Goal: Task Accomplishment & Management: Complete application form

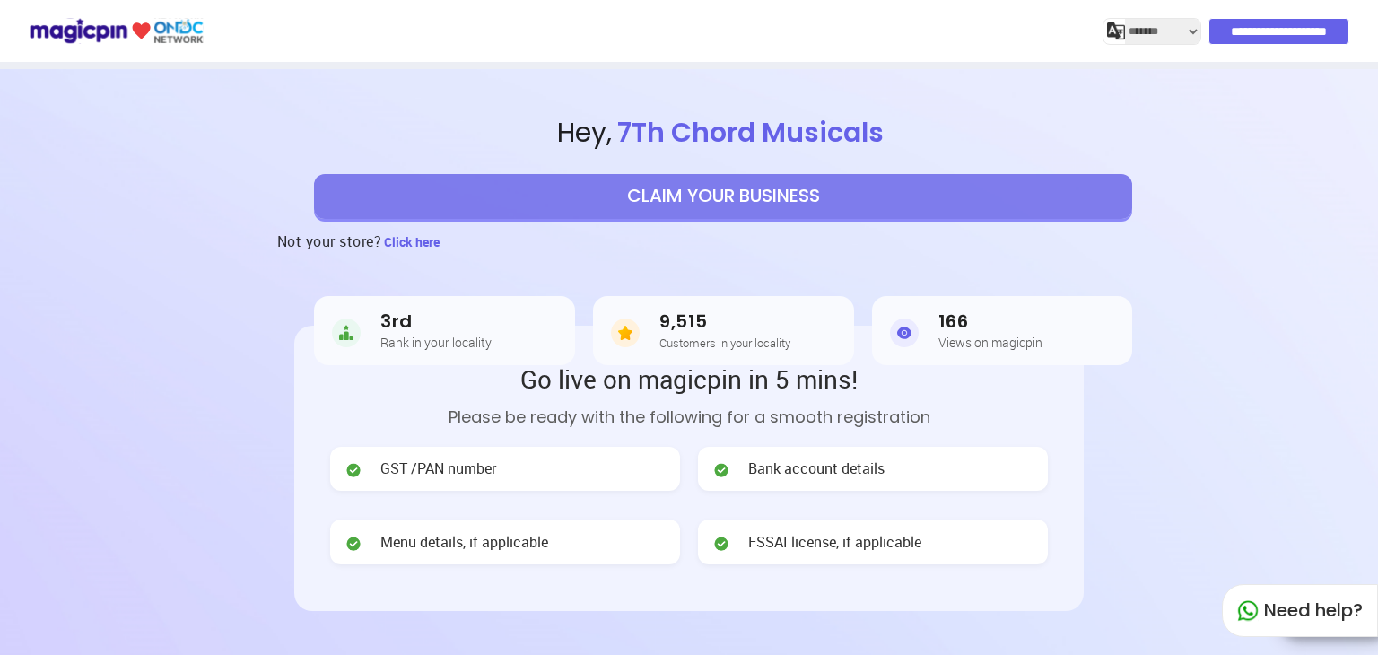
select select "*******"
click at [599, 256] on div "Not your store? Click here" at bounding box center [723, 241] width 1309 height 45
click at [506, 328] on div "3rd Rank in your locality" at bounding box center [450, 330] width 156 height 39
click at [768, 202] on button "CLAIM YOUR BUSINESS" at bounding box center [723, 196] width 818 height 45
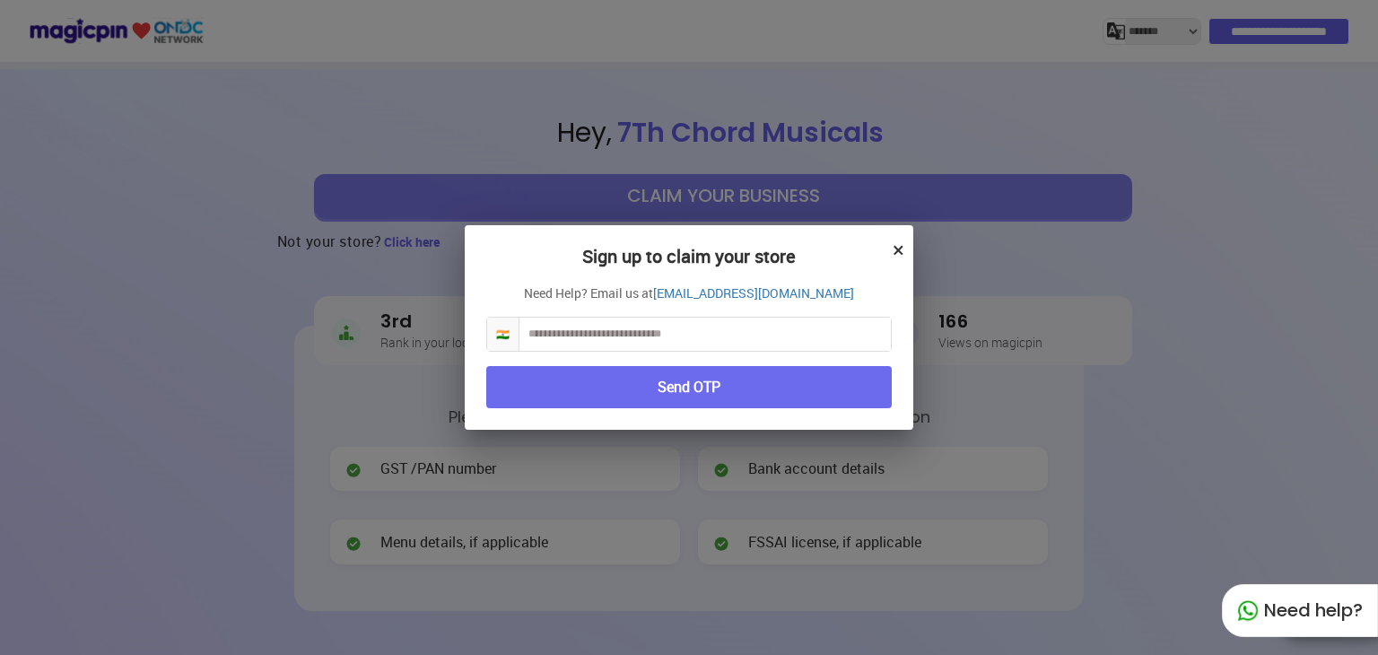
click at [734, 335] on input "text" at bounding box center [706, 334] width 372 height 33
click at [893, 247] on button "×" at bounding box center [899, 249] width 12 height 31
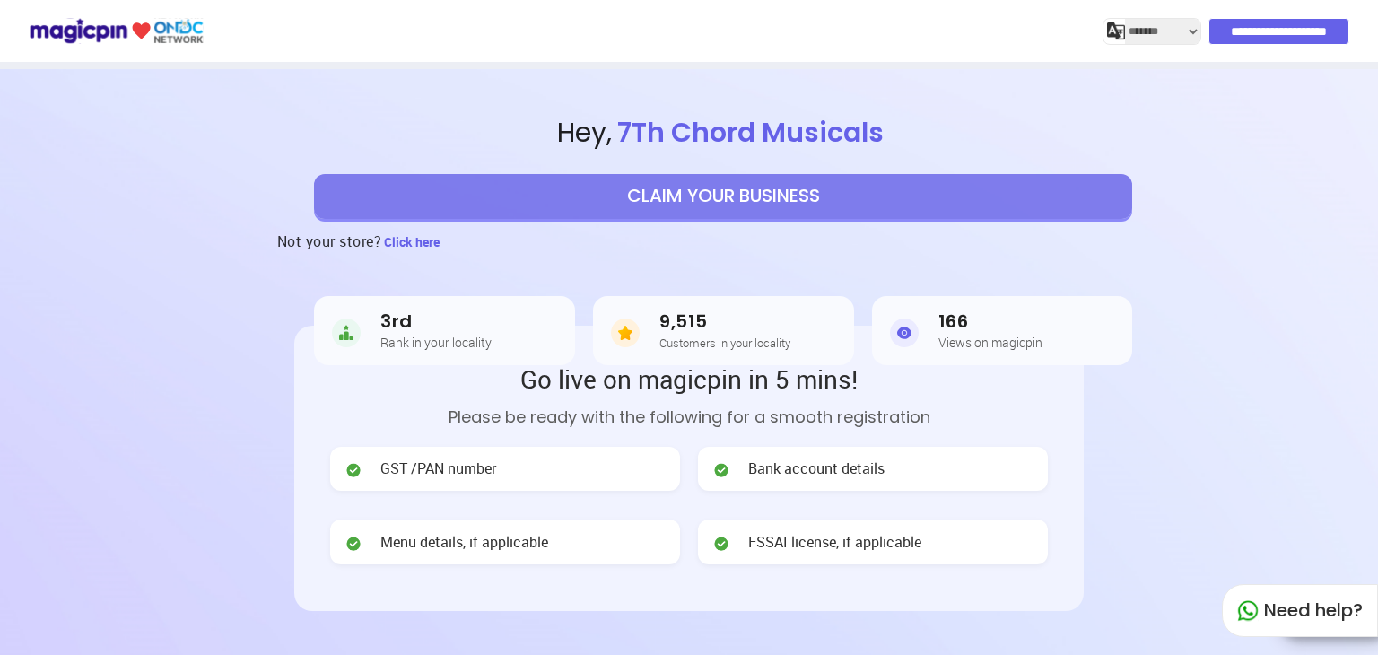
select select "*******"
click at [635, 182] on button "CLAIM YOUR BUSINESS" at bounding box center [723, 196] width 818 height 45
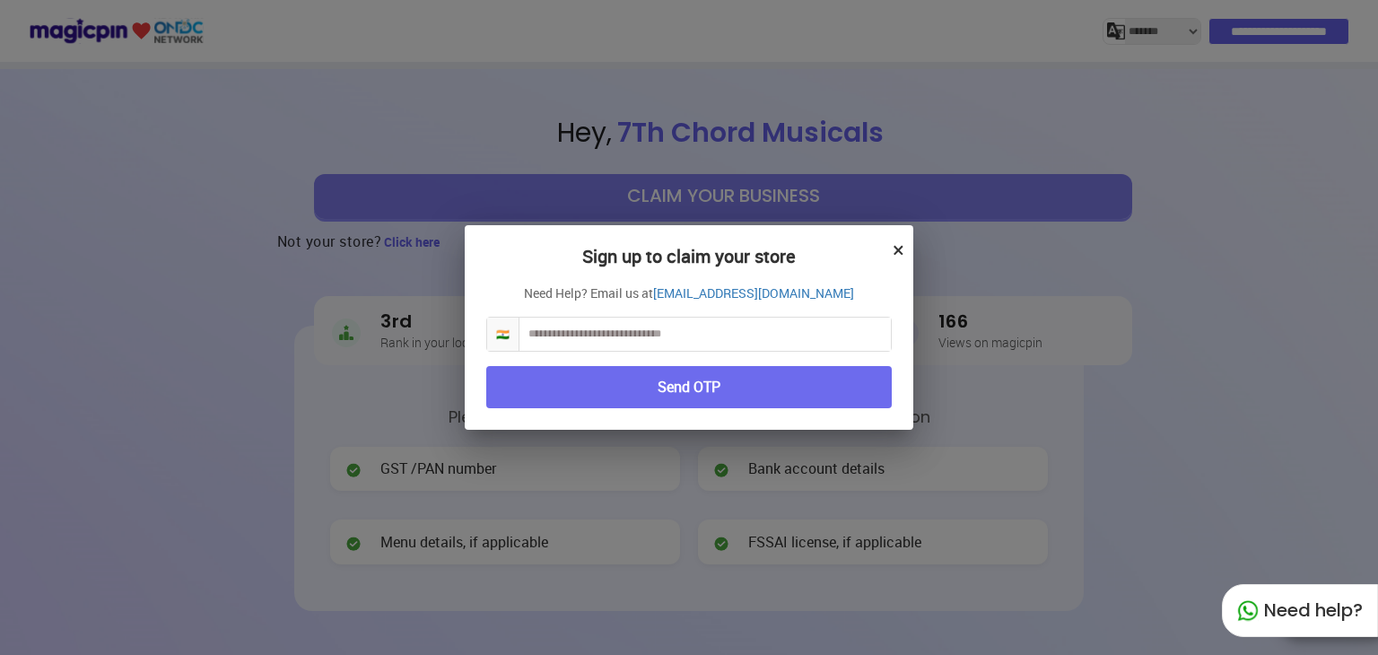
click at [627, 352] on div "Sign up to claim your store × Need Help? Email us at partner@magicpin.in 🇮🇳 Sen…" at bounding box center [689, 327] width 449 height 205
click at [634, 338] on input "text" at bounding box center [706, 334] width 372 height 33
type input "**********"
click at [585, 395] on button "Send OTP" at bounding box center [689, 387] width 406 height 42
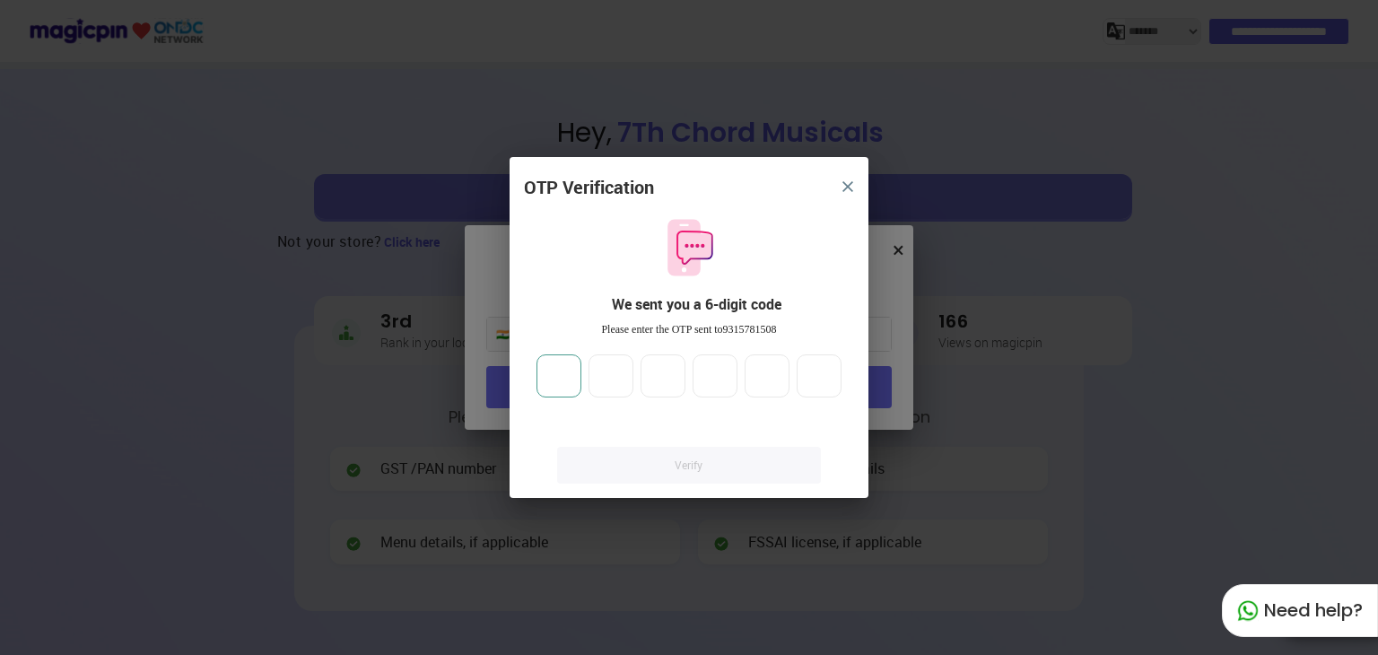
click at [567, 369] on input "number" at bounding box center [559, 375] width 45 height 43
type input "*"
type input "**"
type input "*"
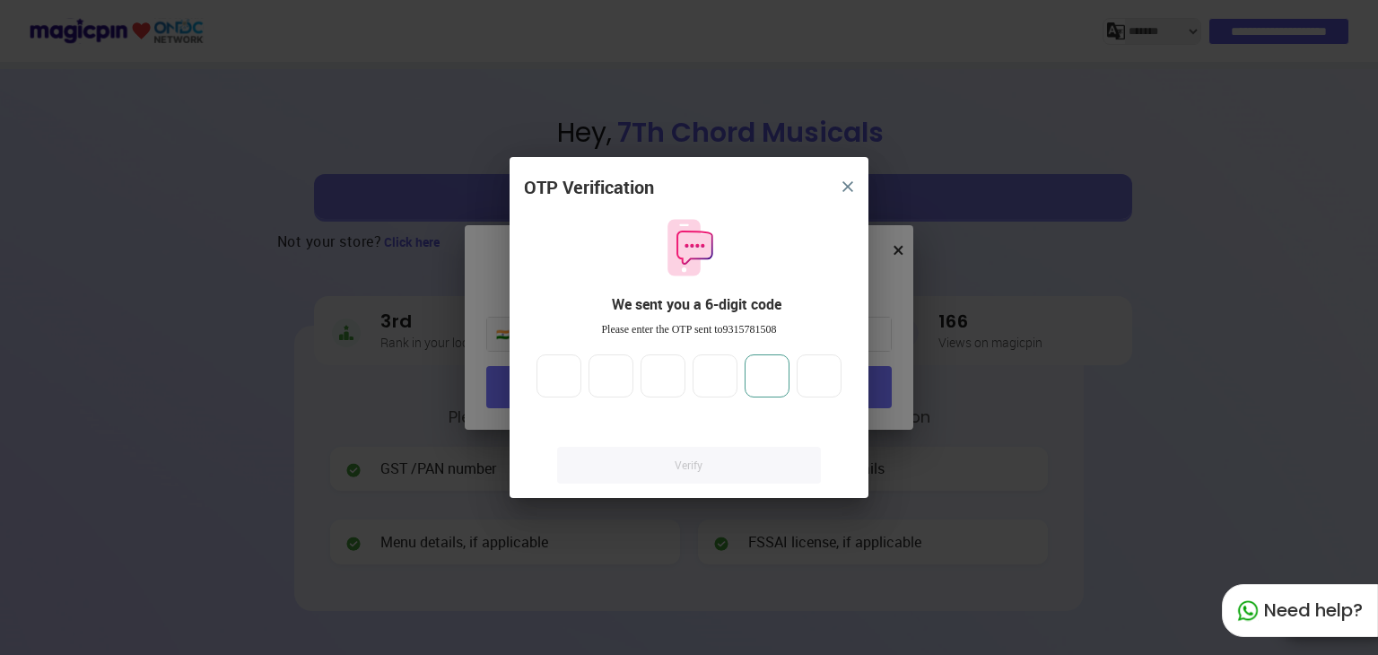
type input "*"
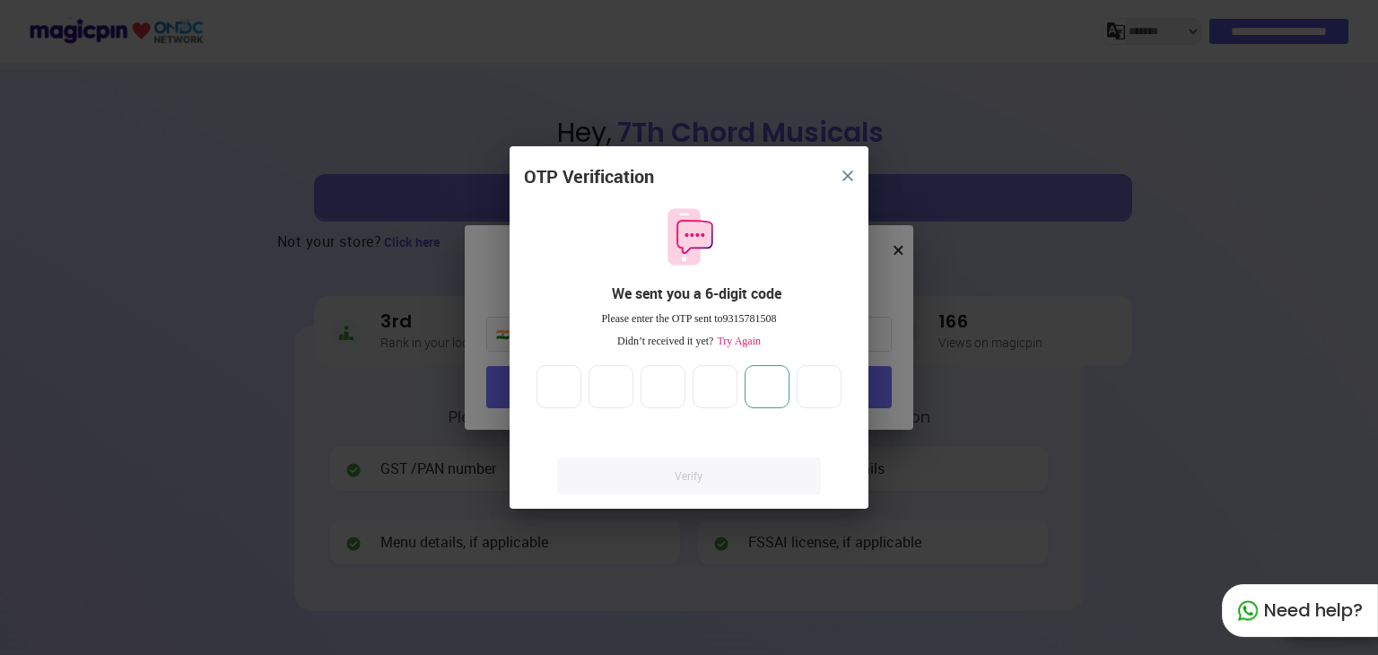
type input "**"
type input "*"
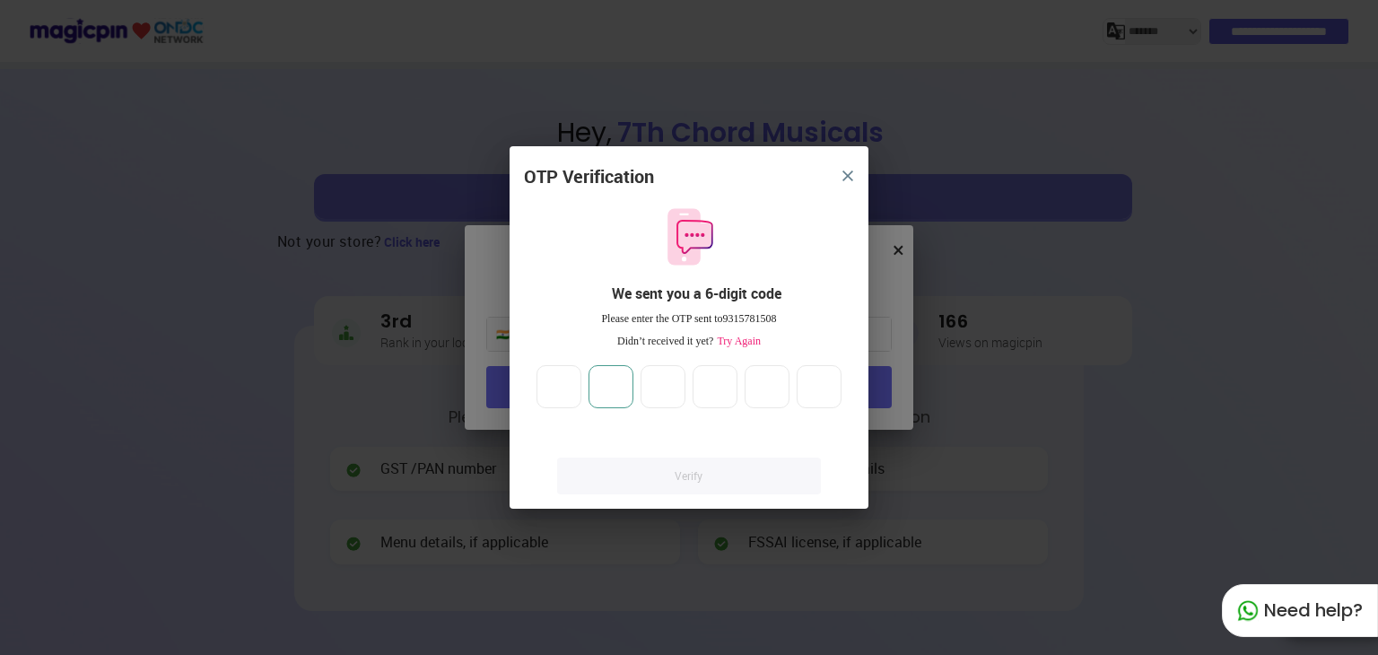
click at [625, 385] on input "**" at bounding box center [611, 386] width 45 height 43
type input "*"
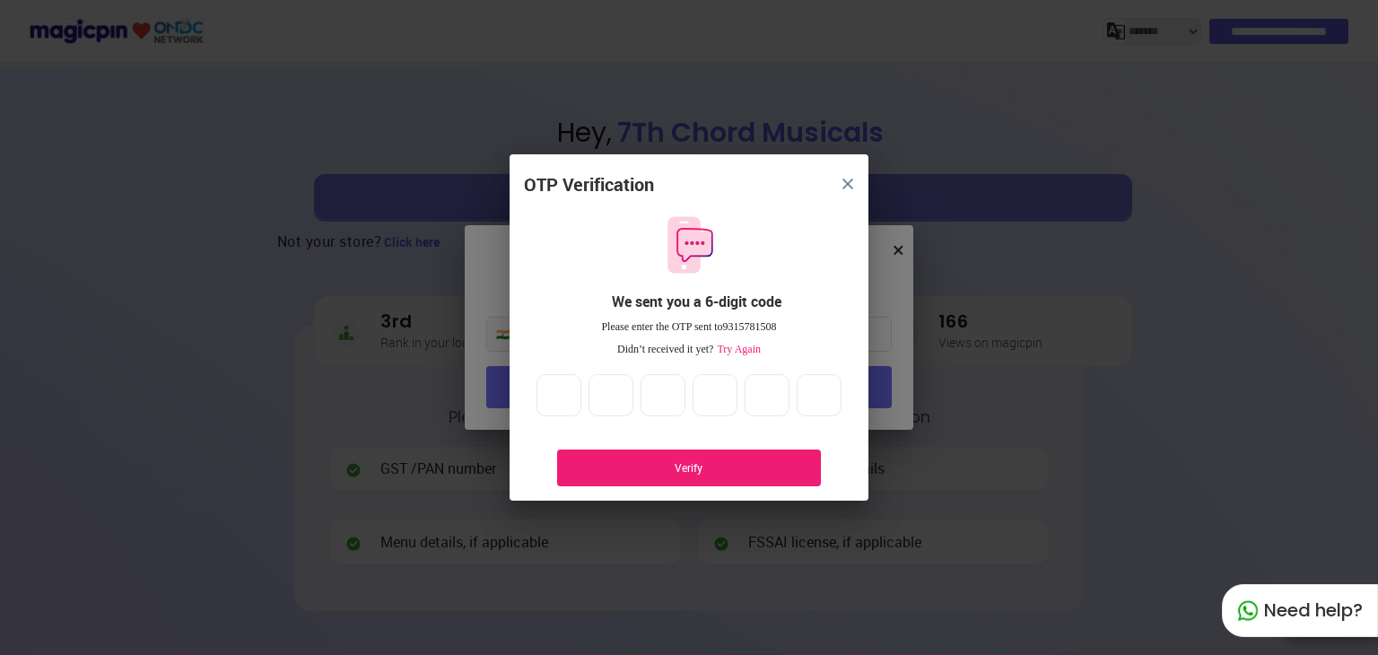
click at [640, 460] on div "Verify" at bounding box center [689, 467] width 210 height 15
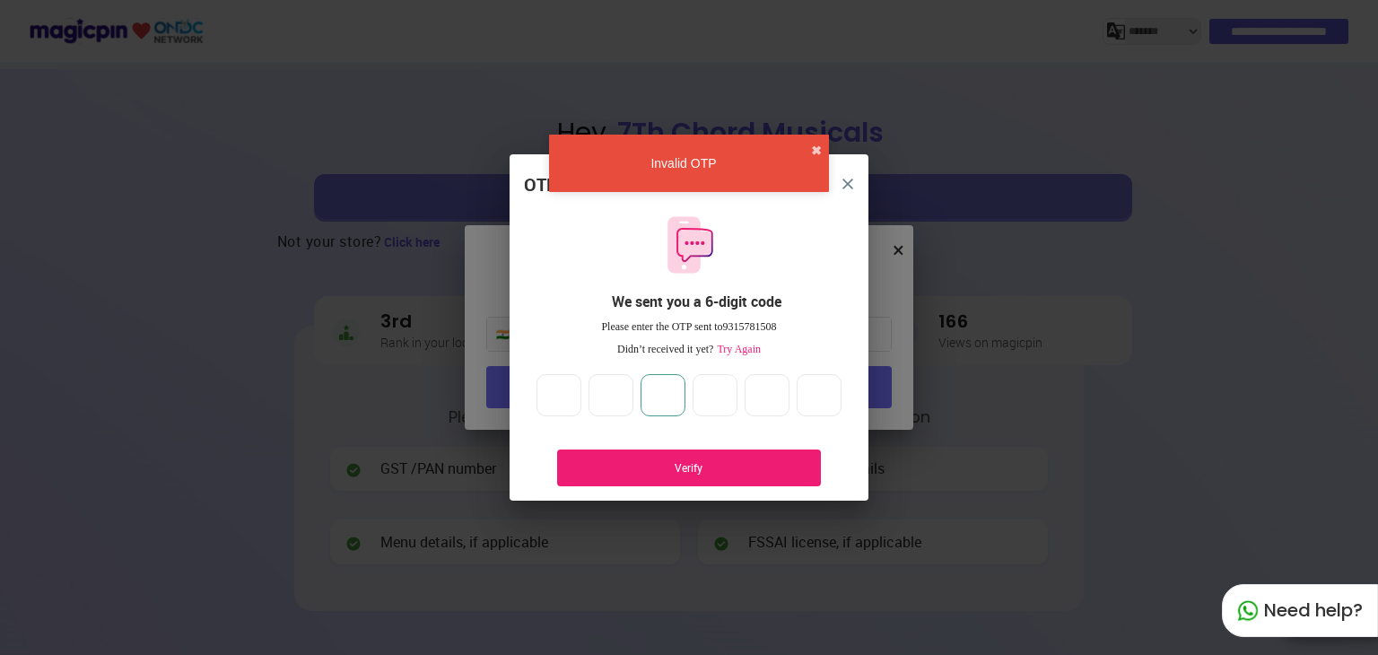
click at [673, 395] on input "*" at bounding box center [663, 395] width 45 height 43
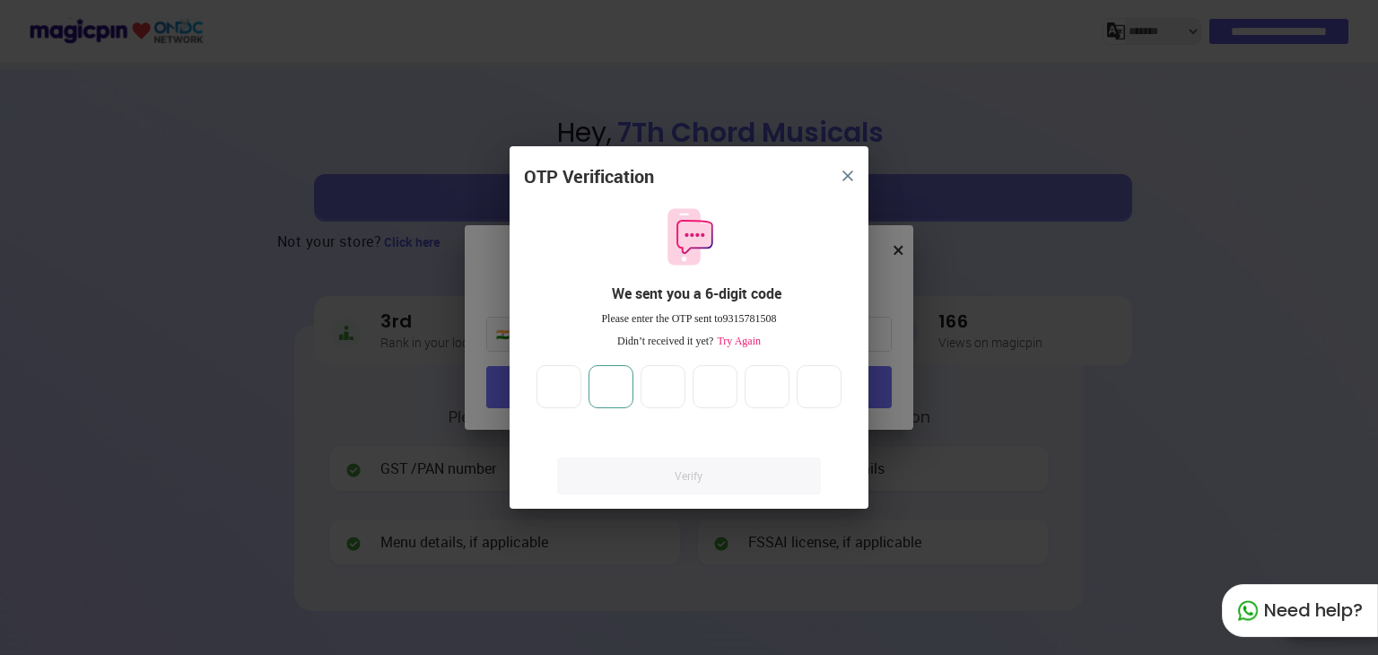
type input "*"
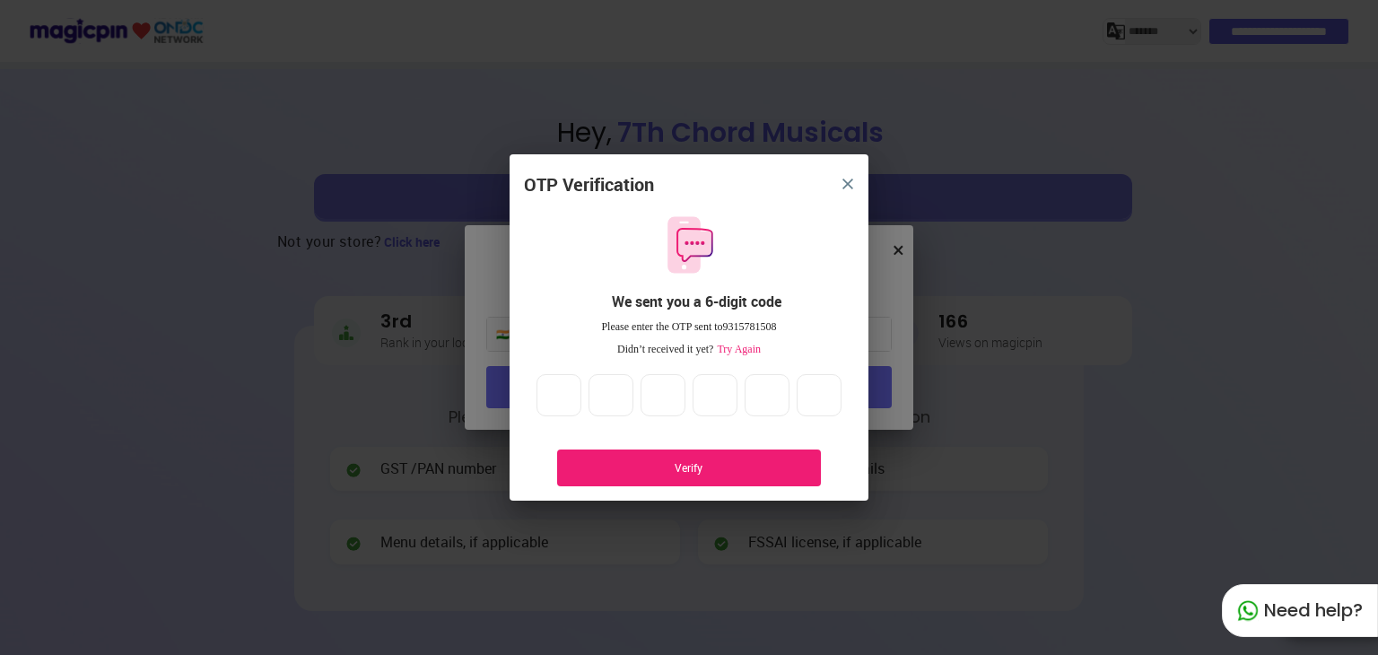
click at [721, 453] on div "Verify" at bounding box center [689, 468] width 264 height 37
click at [746, 352] on span "Try Again" at bounding box center [737, 349] width 48 height 13
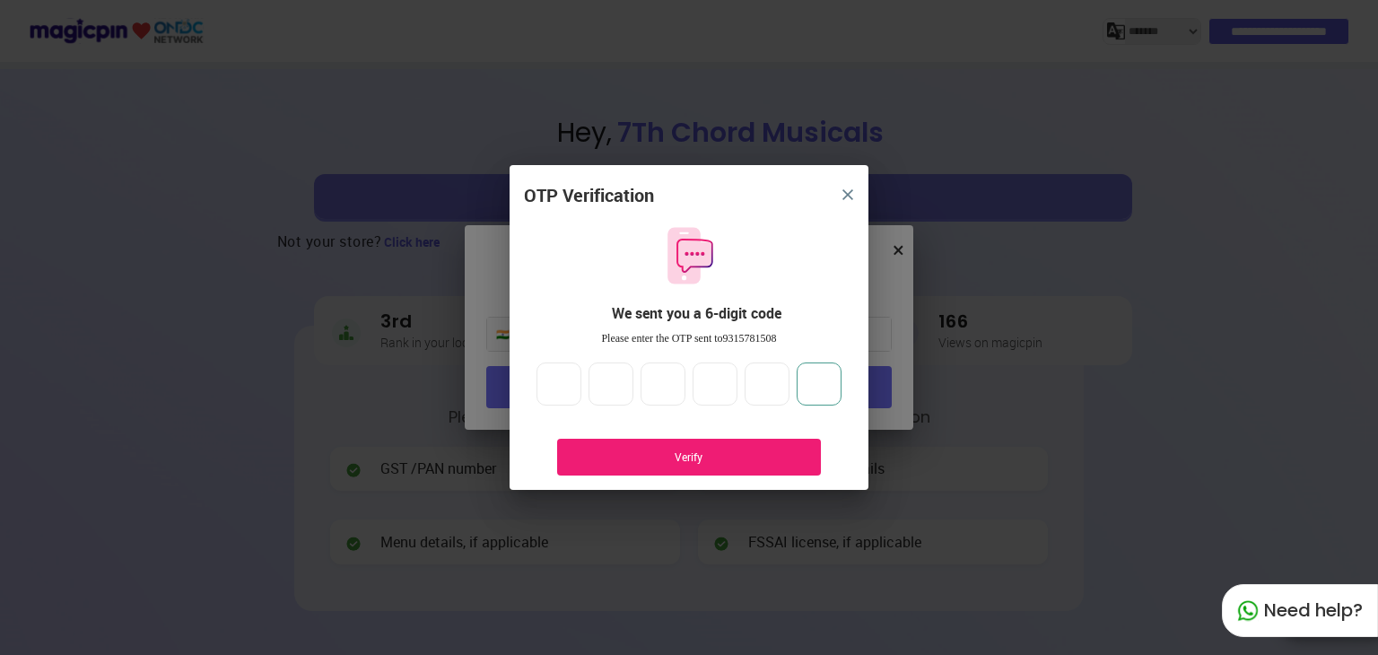
click at [818, 385] on input "*" at bounding box center [819, 384] width 45 height 43
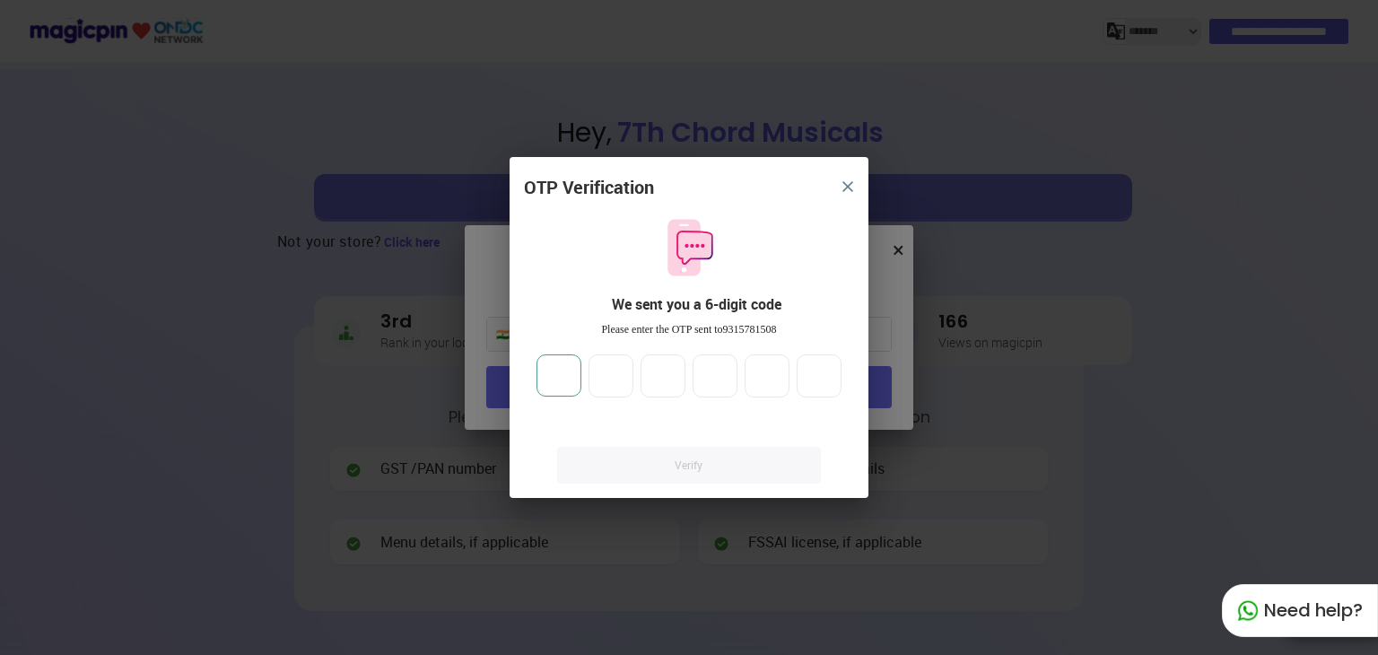
type input "*"
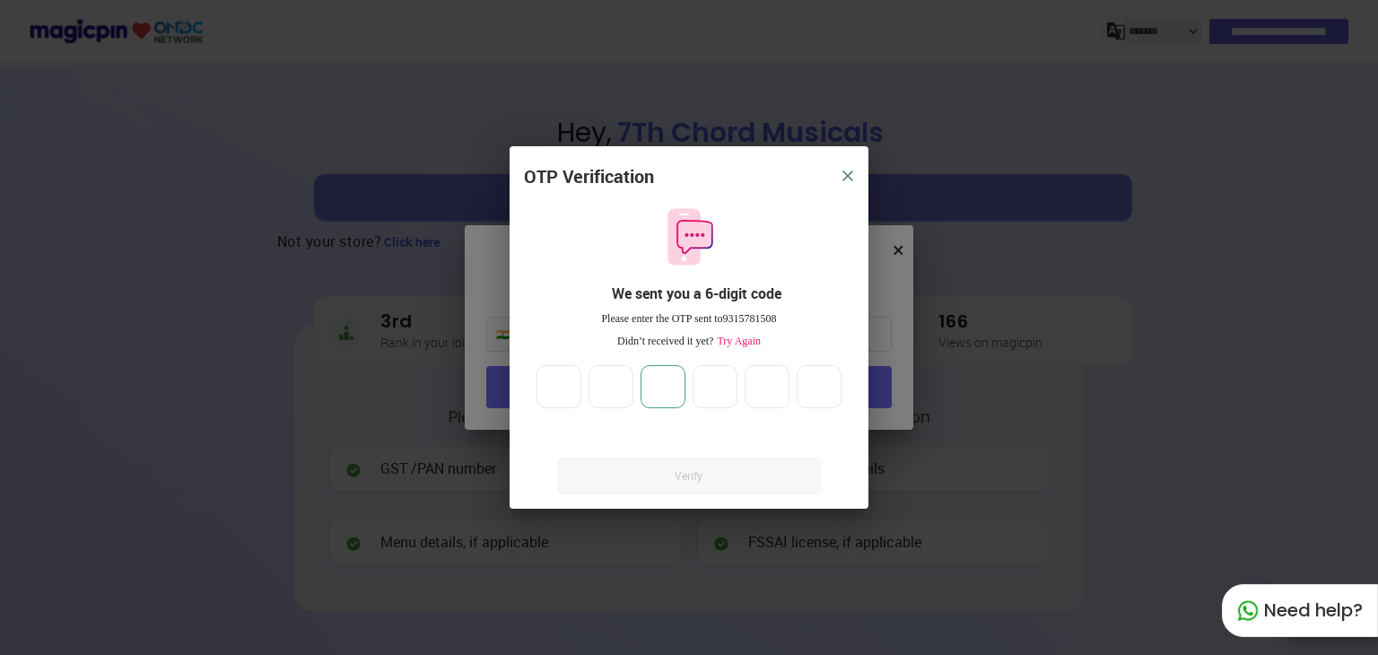
type input "*"
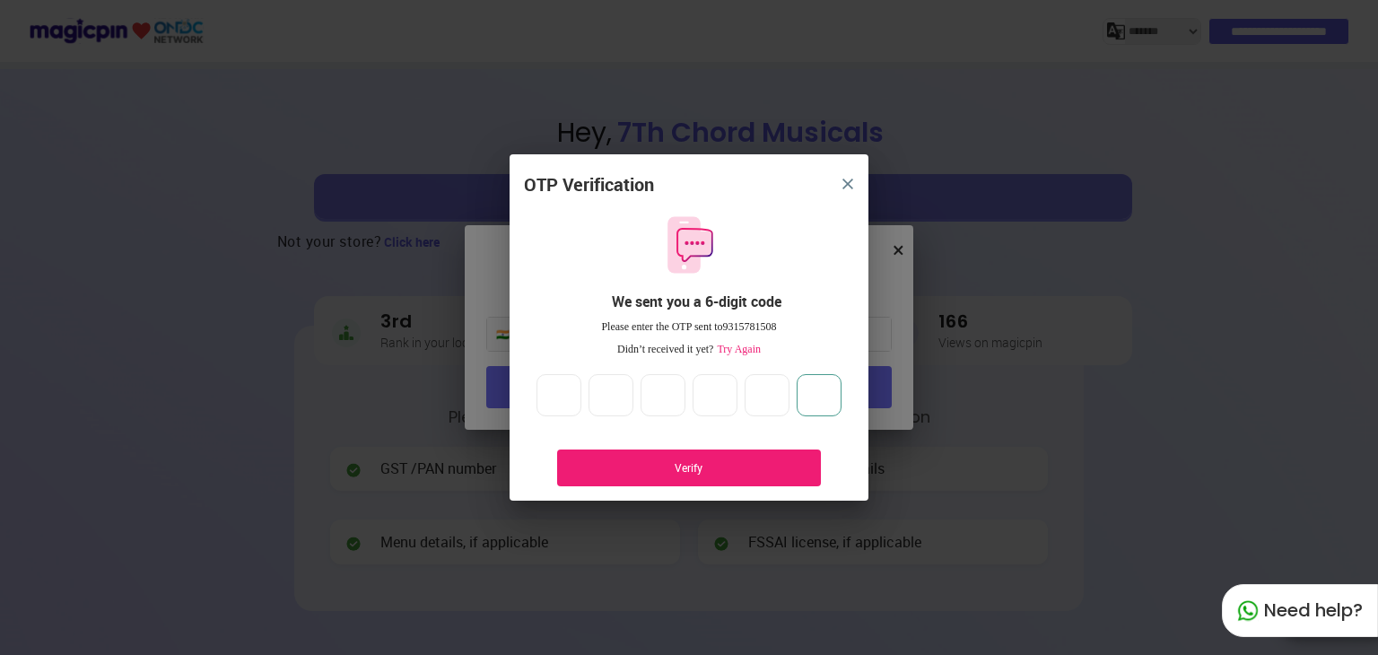
type input "*"
click at [734, 466] on div "Verify" at bounding box center [689, 467] width 210 height 15
click at [737, 347] on span "Try Again" at bounding box center [737, 349] width 48 height 13
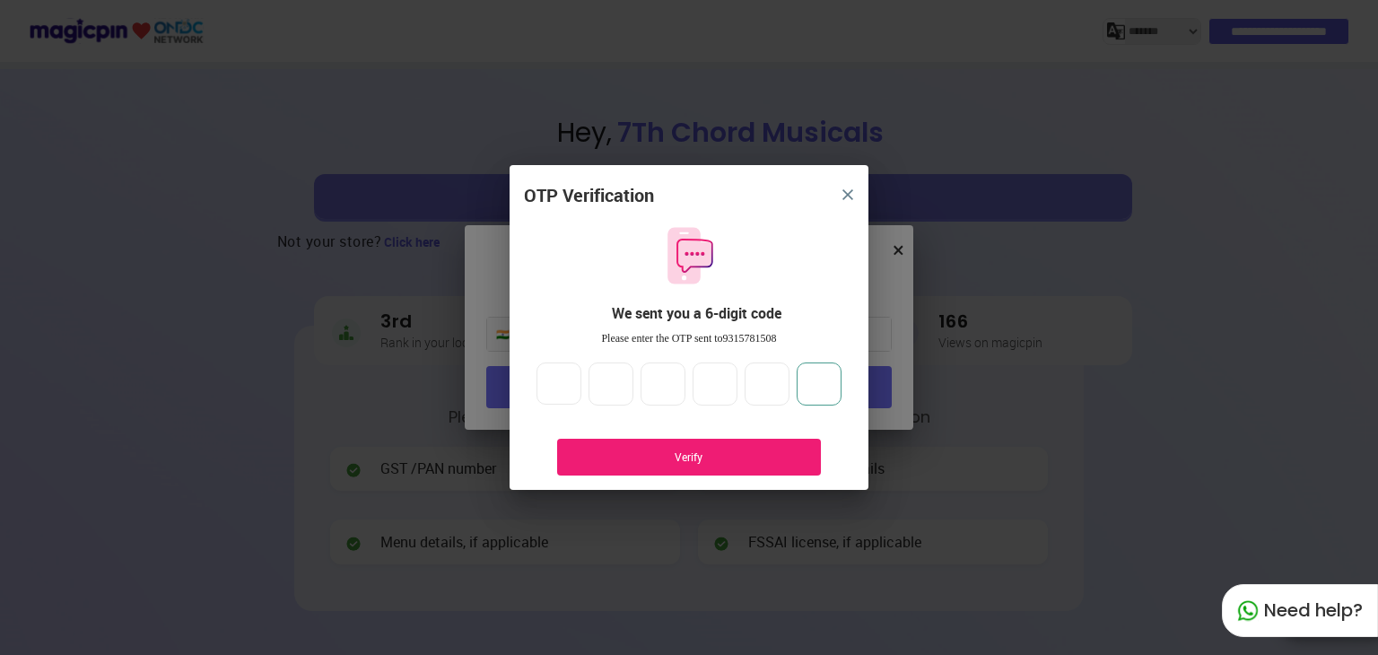
click at [827, 397] on input "*" at bounding box center [819, 384] width 45 height 43
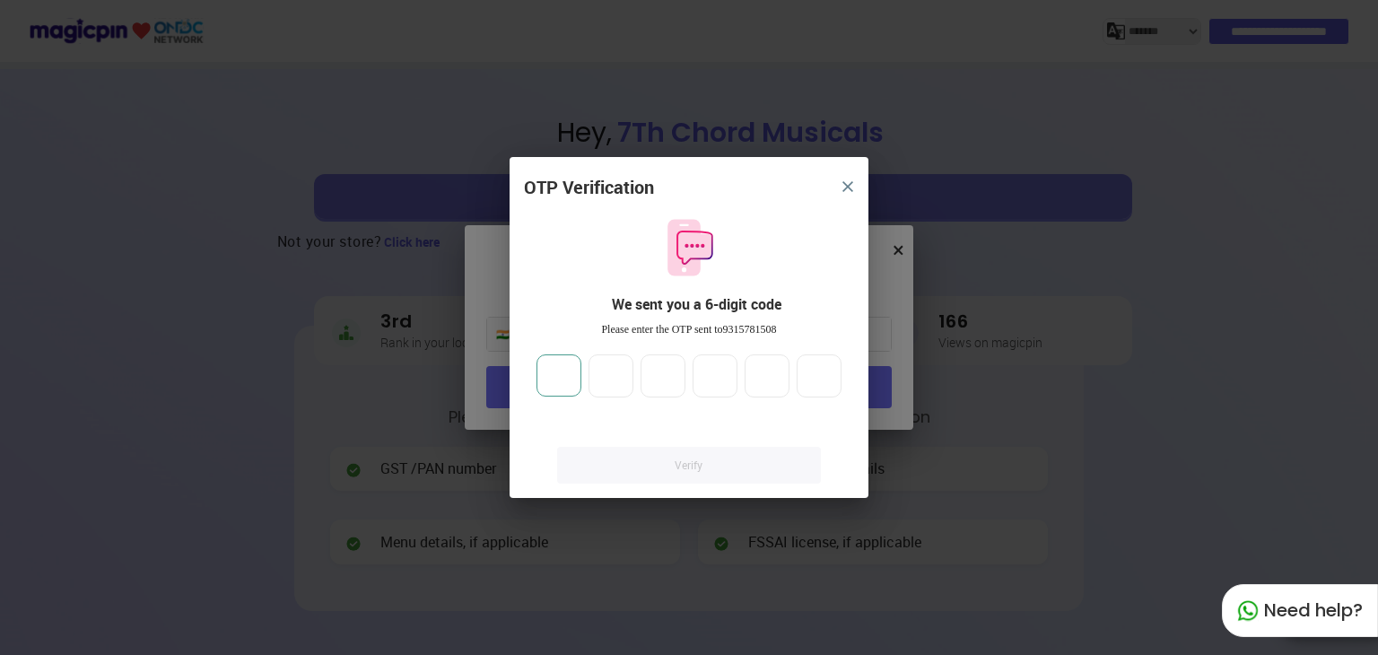
type input "*"
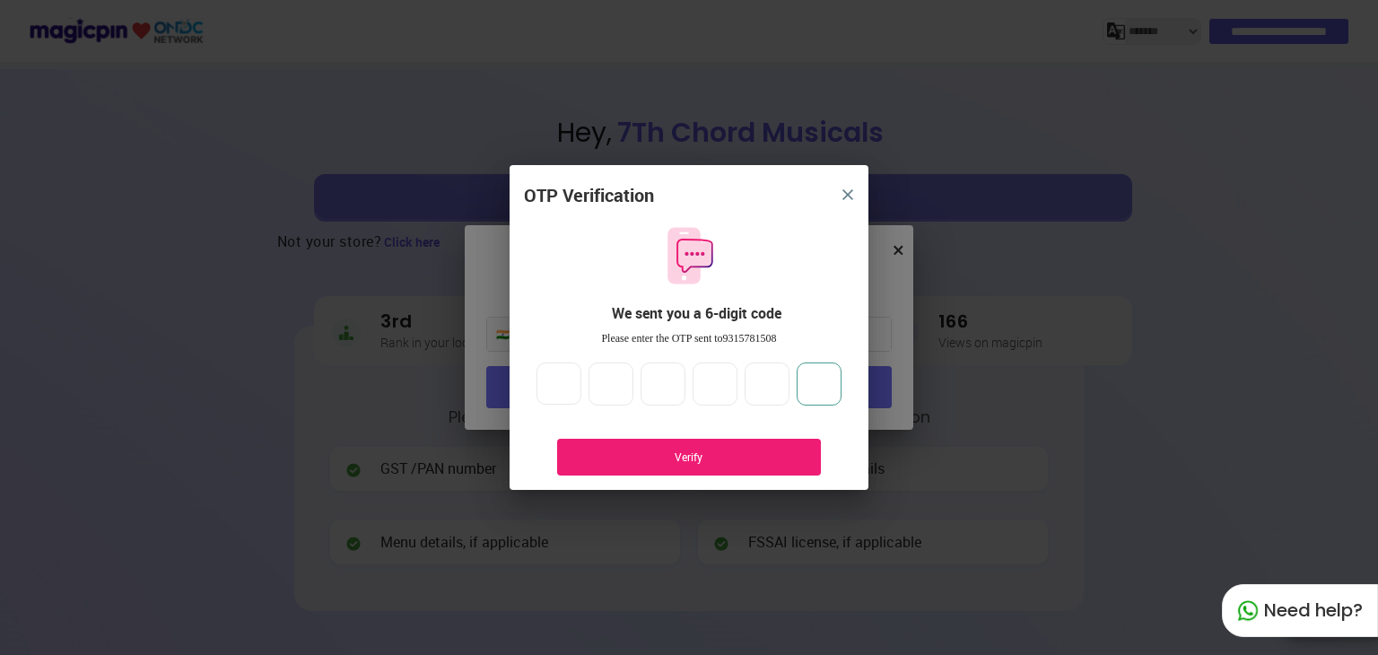
type input "*"
click at [708, 455] on div "Verify" at bounding box center [689, 457] width 210 height 15
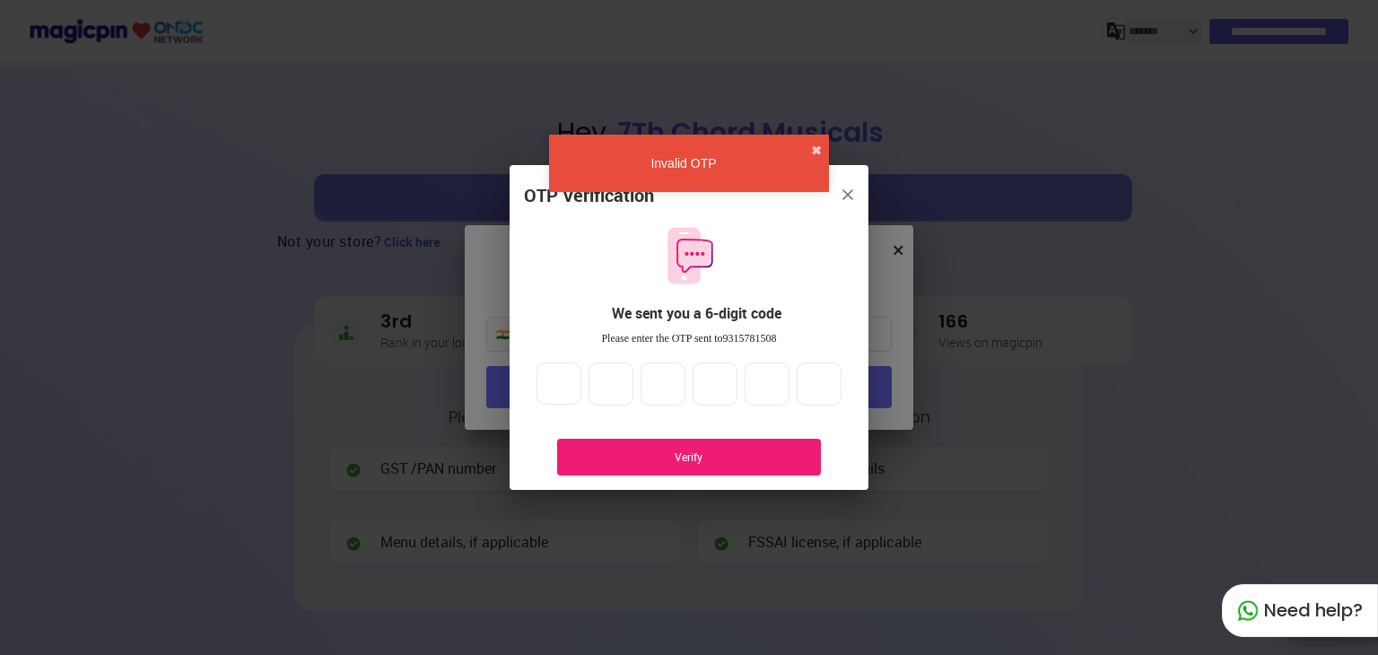
click at [844, 197] on img "close" at bounding box center [848, 194] width 11 height 11
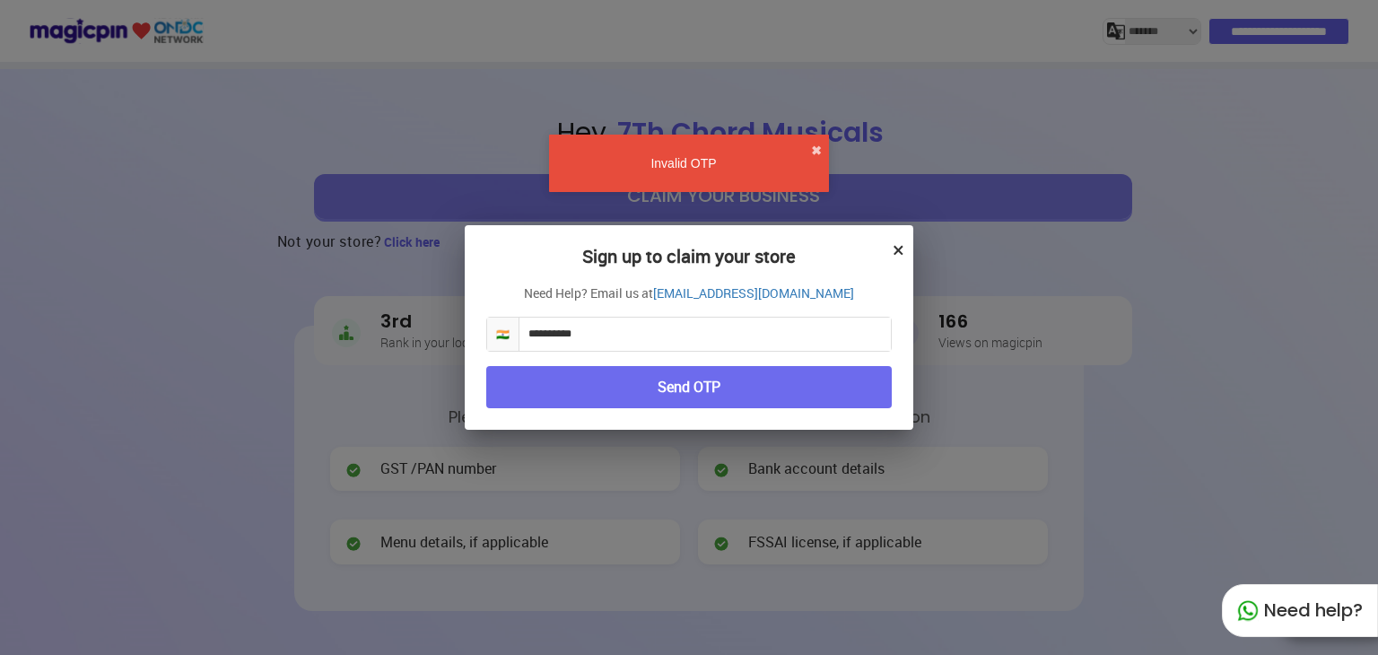
click at [661, 386] on button "Send OTP" at bounding box center [689, 387] width 406 height 42
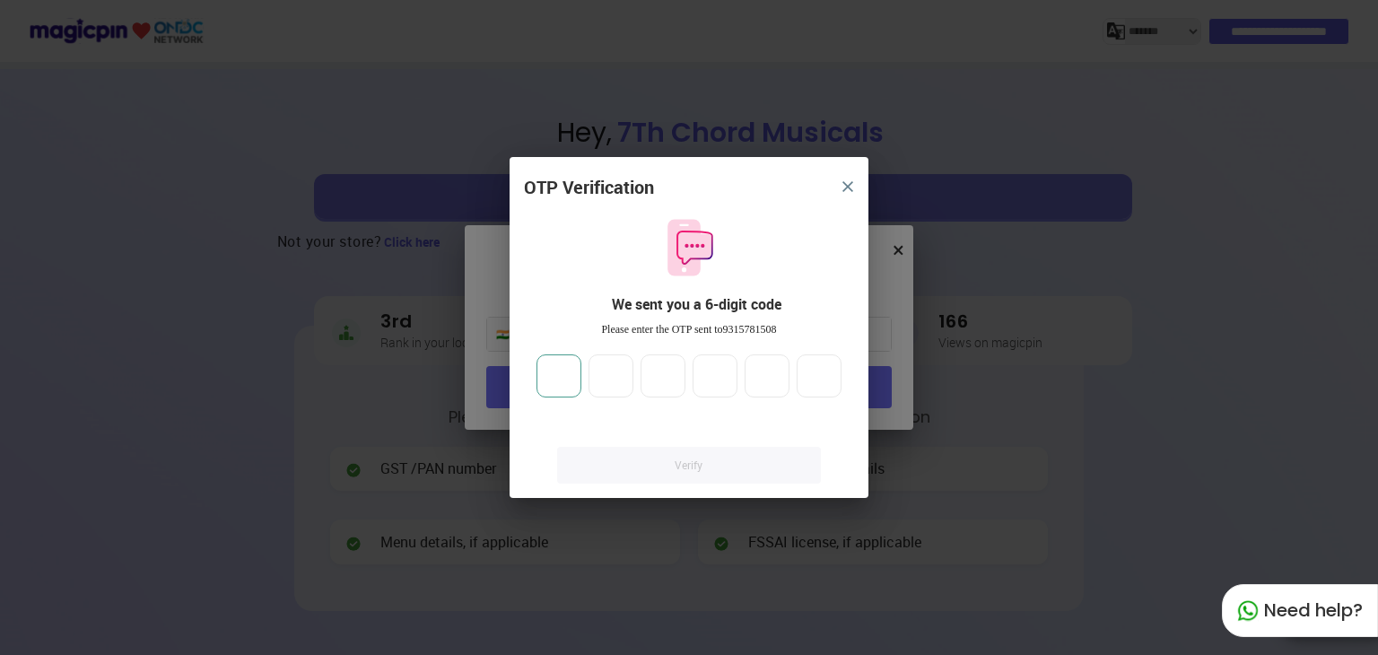
click at [564, 372] on input "number" at bounding box center [559, 375] width 45 height 43
type input "**"
type input "*"
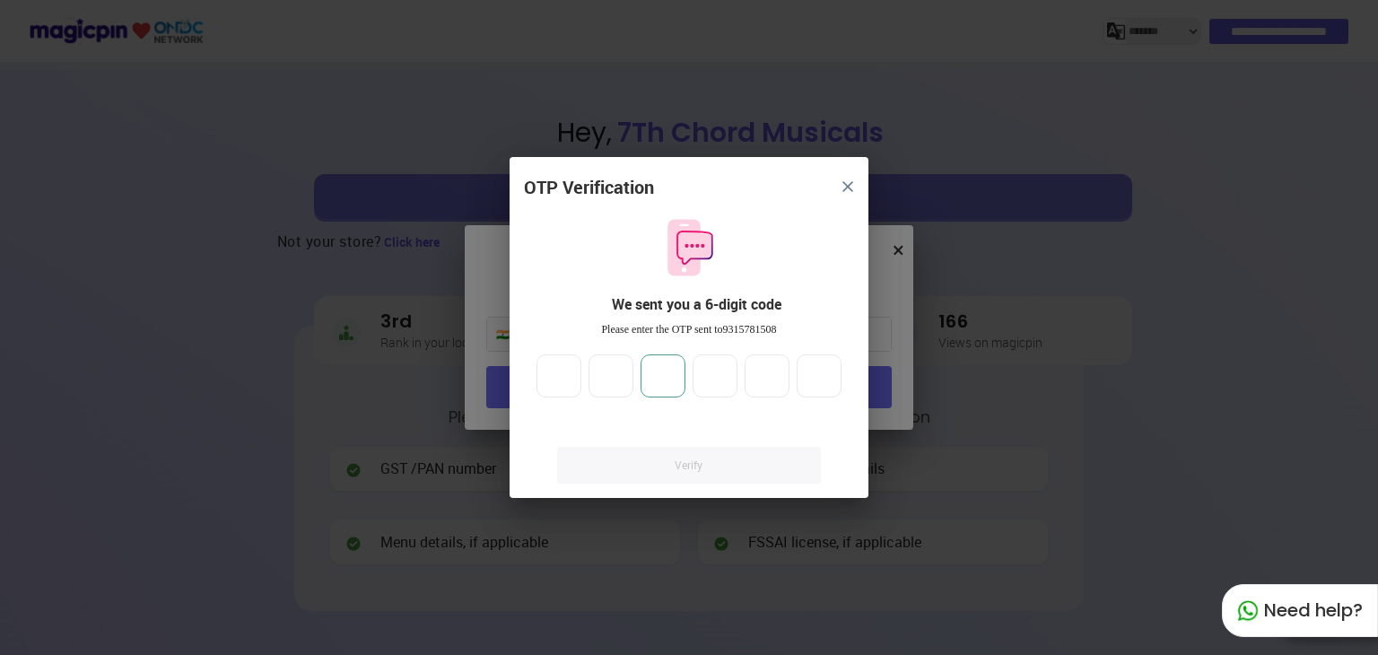
type input "*"
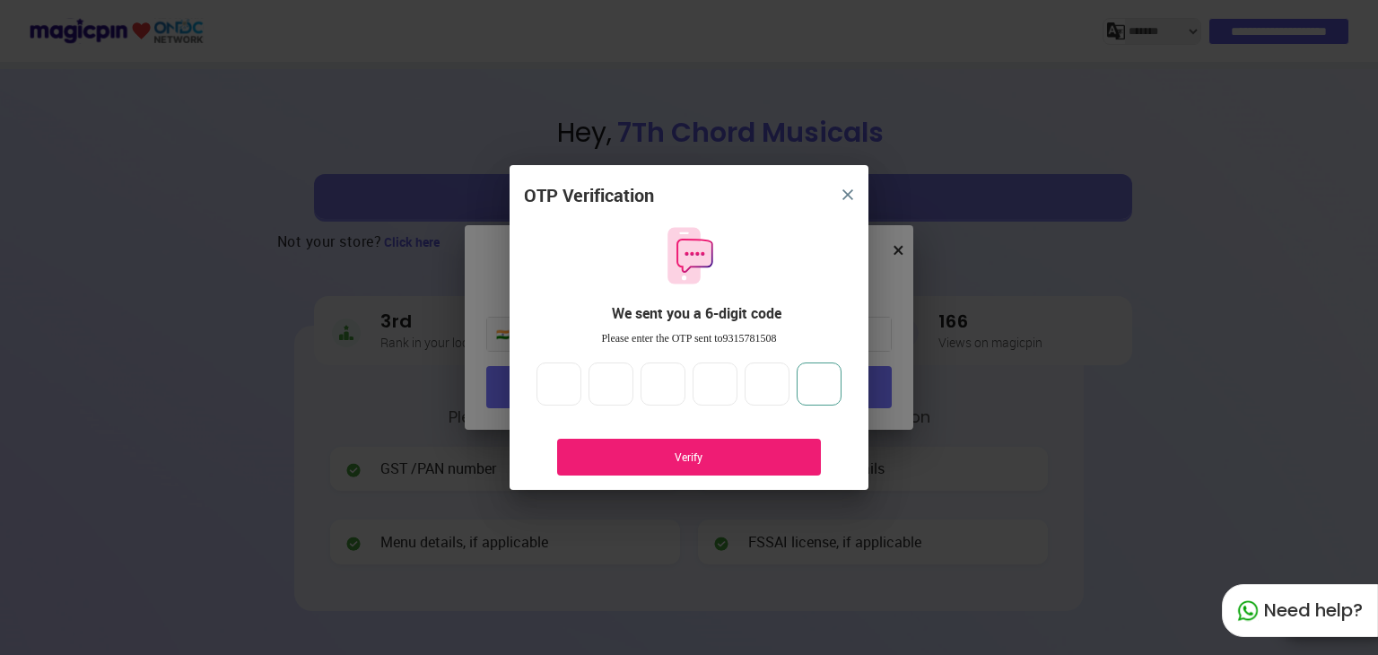
type input "*"
click at [660, 466] on div "Verify" at bounding box center [689, 457] width 264 height 37
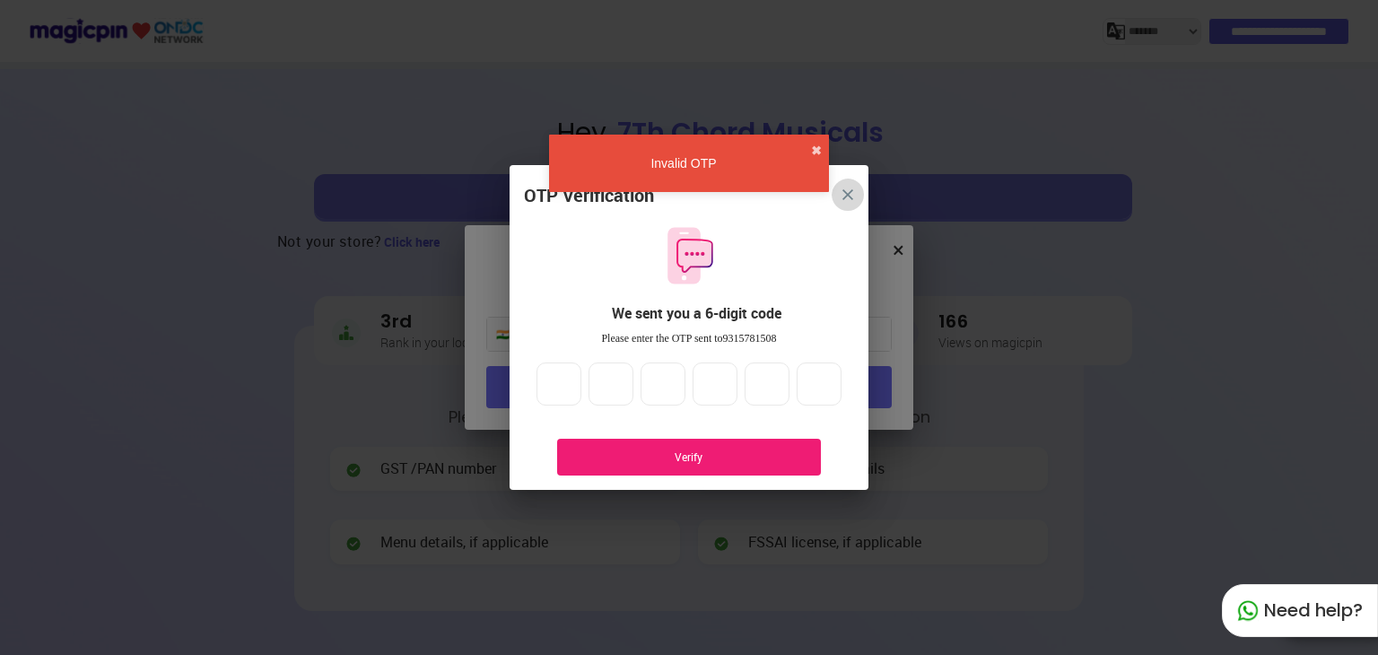
click at [851, 191] on img "close" at bounding box center [848, 194] width 11 height 11
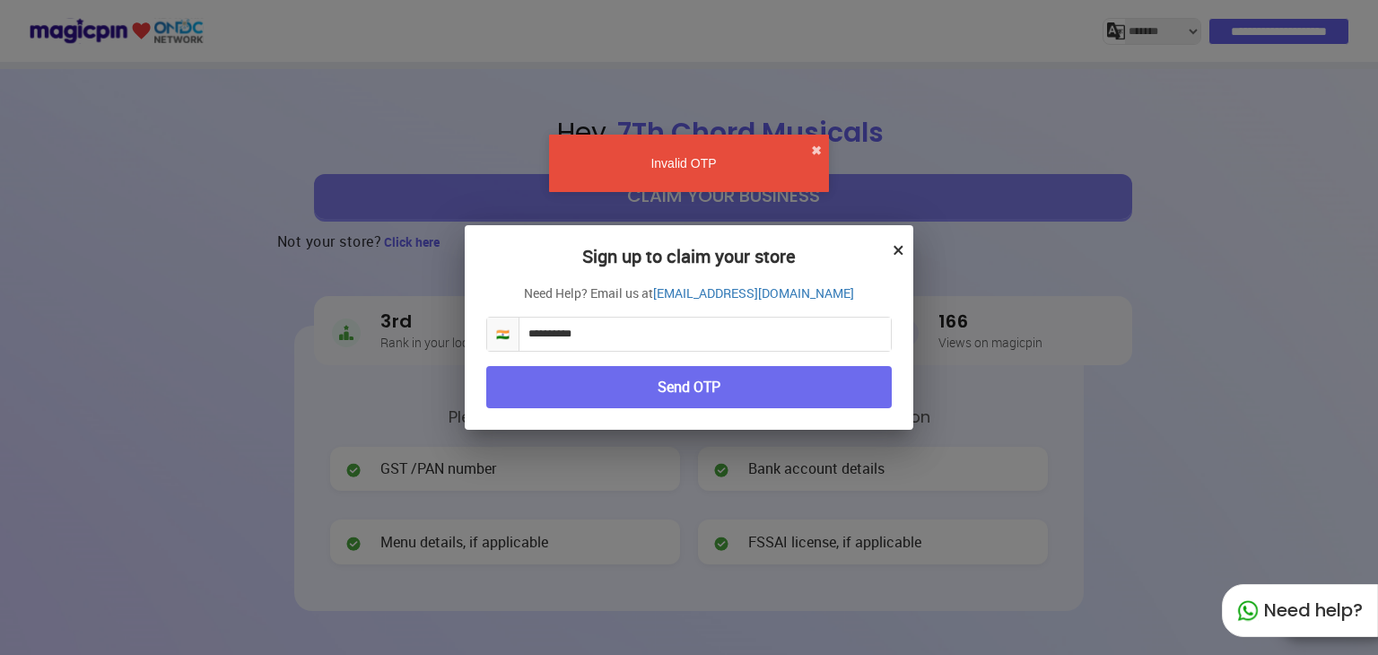
click at [901, 247] on button "×" at bounding box center [899, 249] width 12 height 31
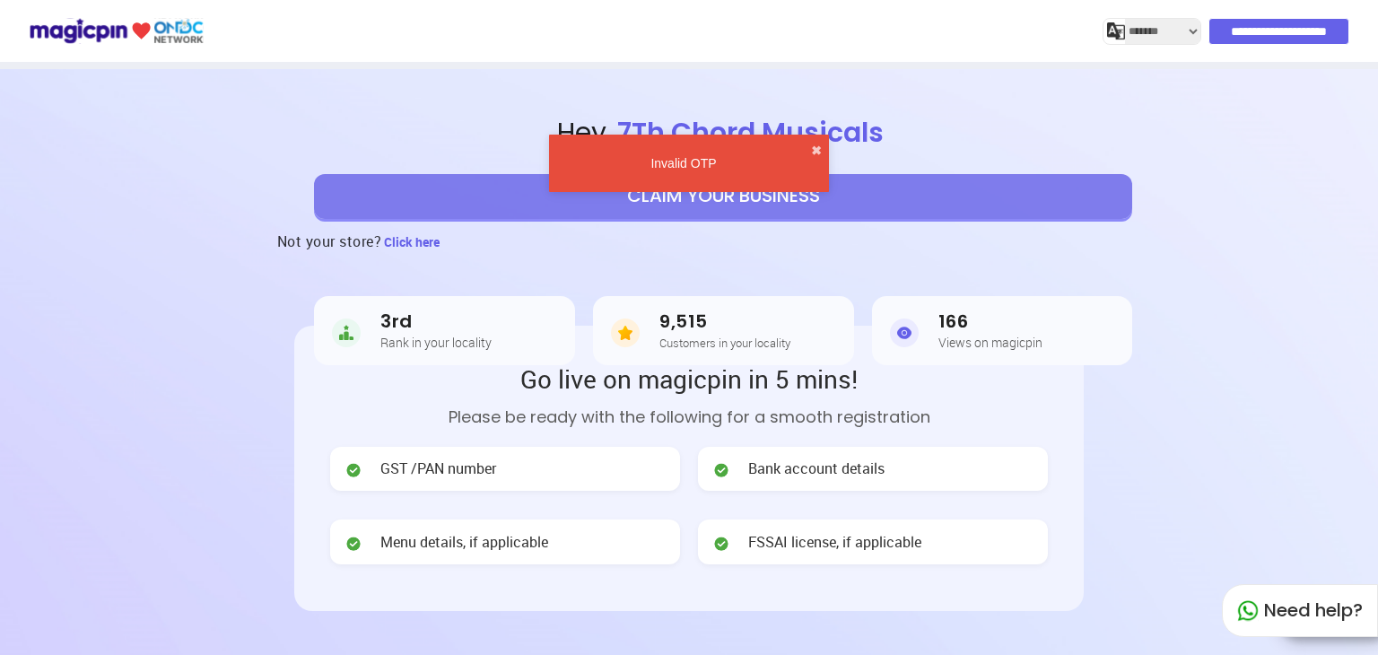
click at [1262, 615] on div "Need help?" at bounding box center [1300, 610] width 156 height 53
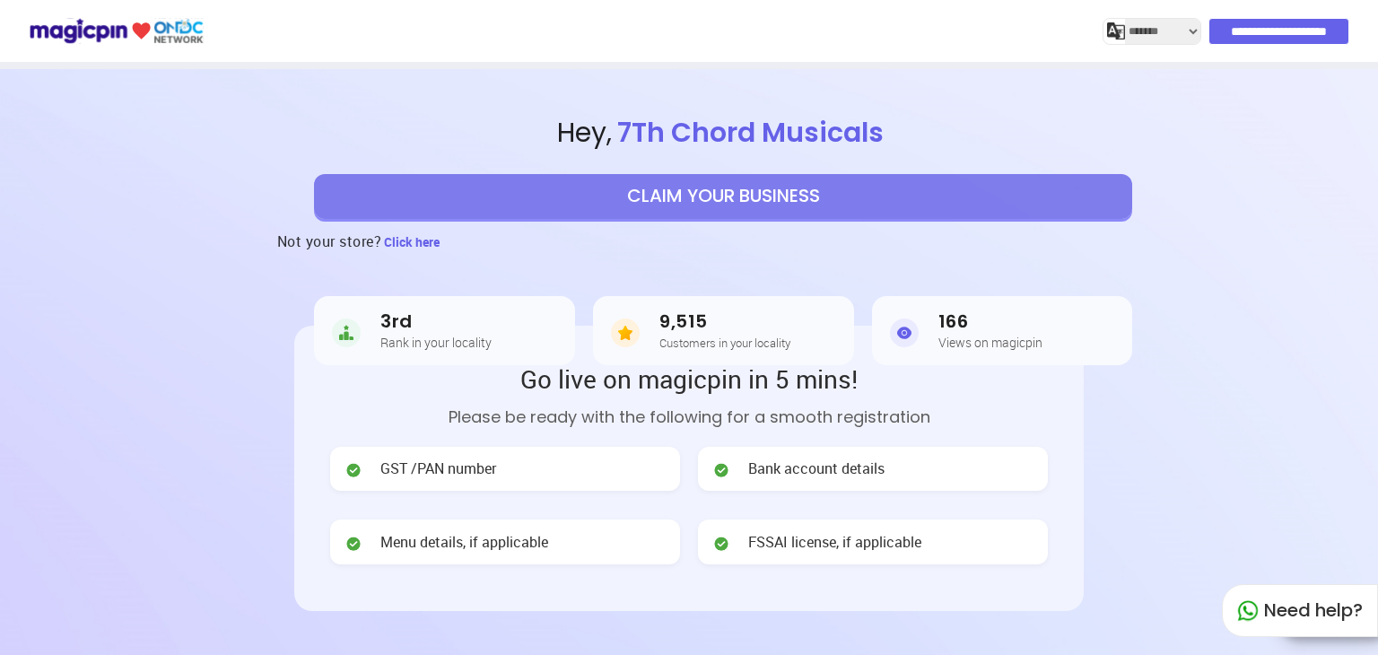
select select "*******"
click at [780, 202] on button "CLAIM YOUR BUSINESS" at bounding box center [723, 196] width 818 height 45
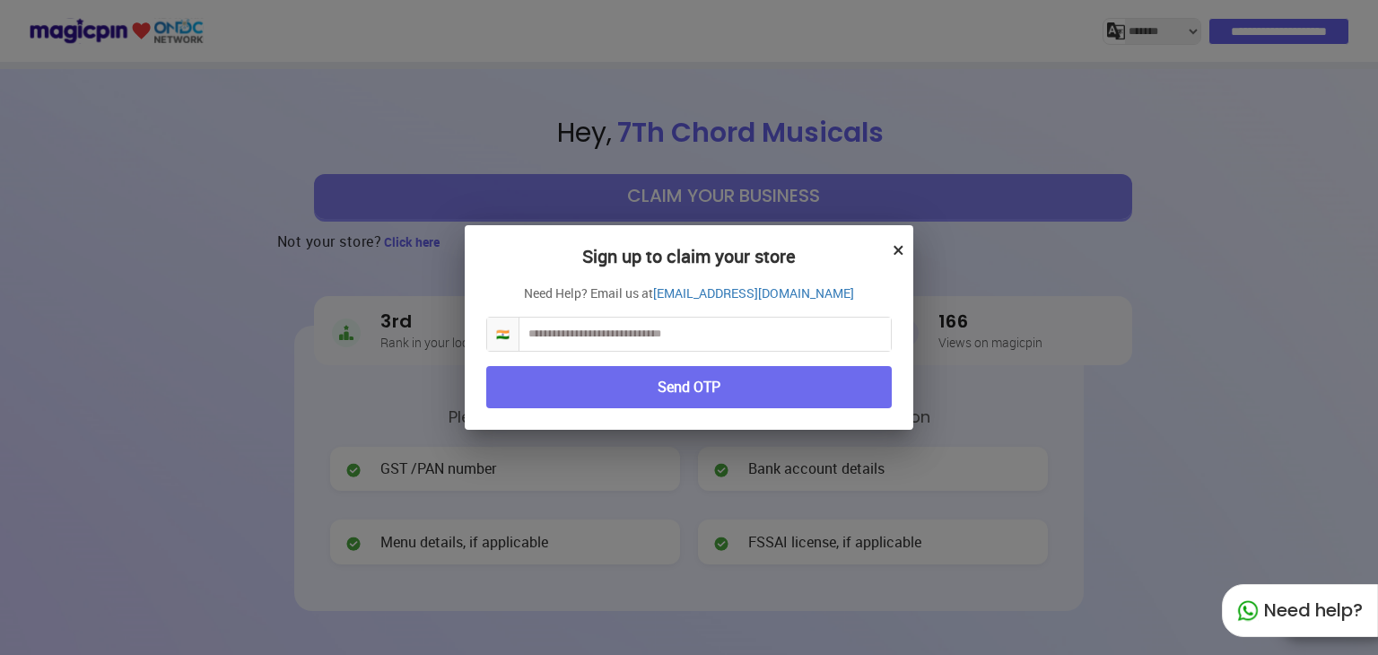
click at [715, 335] on input "text" at bounding box center [706, 334] width 372 height 33
type input "**********"
click at [702, 385] on button "Send OTP" at bounding box center [689, 387] width 406 height 42
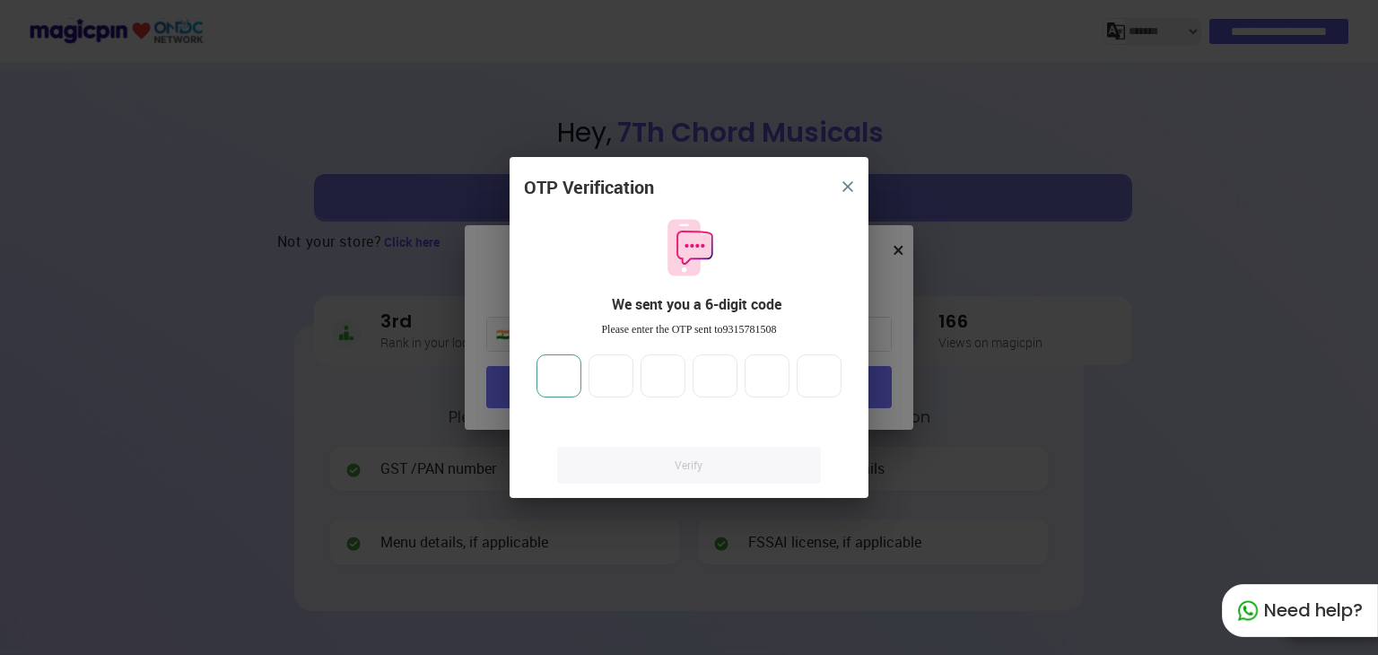
click at [568, 381] on input "number" at bounding box center [559, 375] width 45 height 43
type input "*"
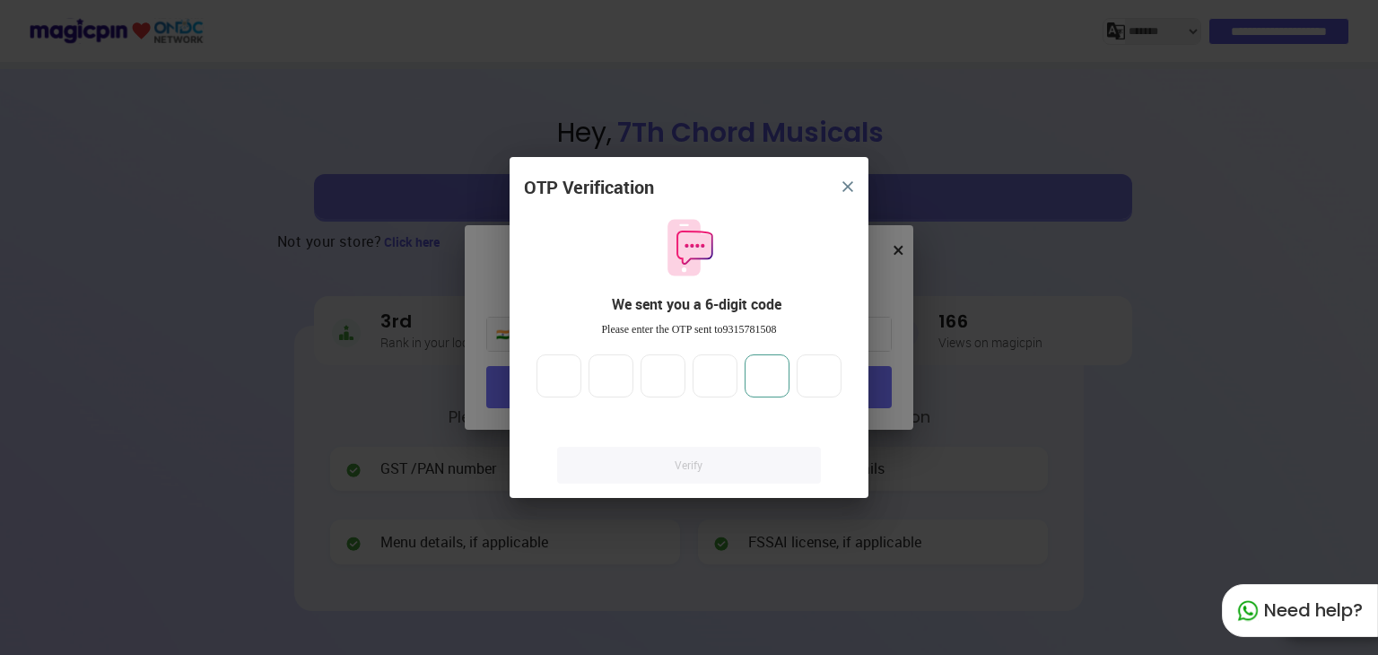
type input "*"
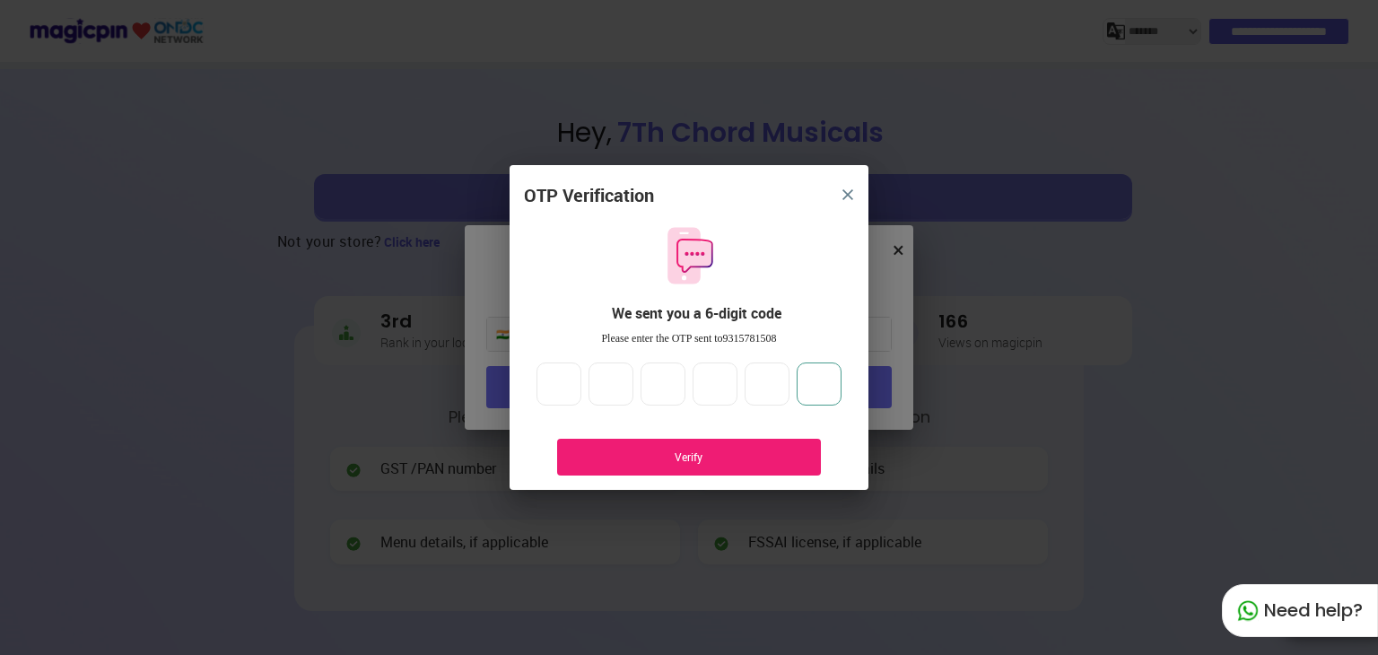
type input "*"
click at [660, 462] on div "Verify" at bounding box center [689, 457] width 210 height 15
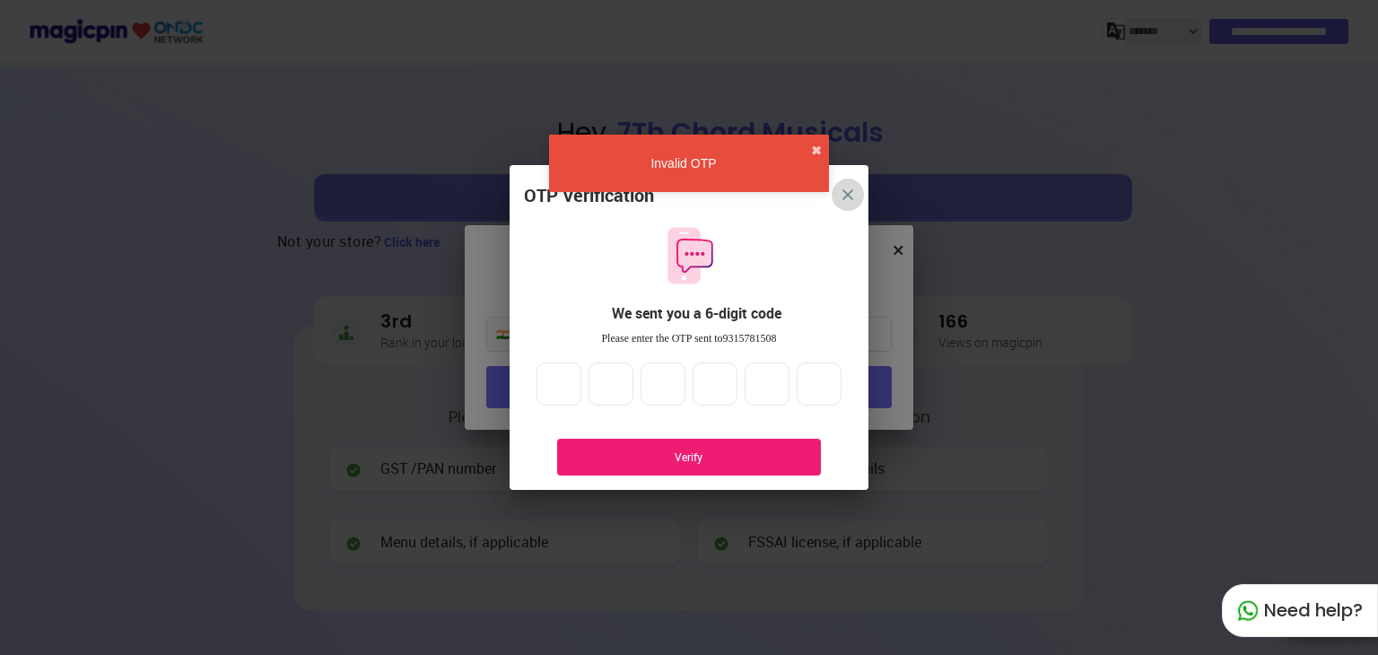
click at [850, 191] on img "close" at bounding box center [848, 194] width 11 height 11
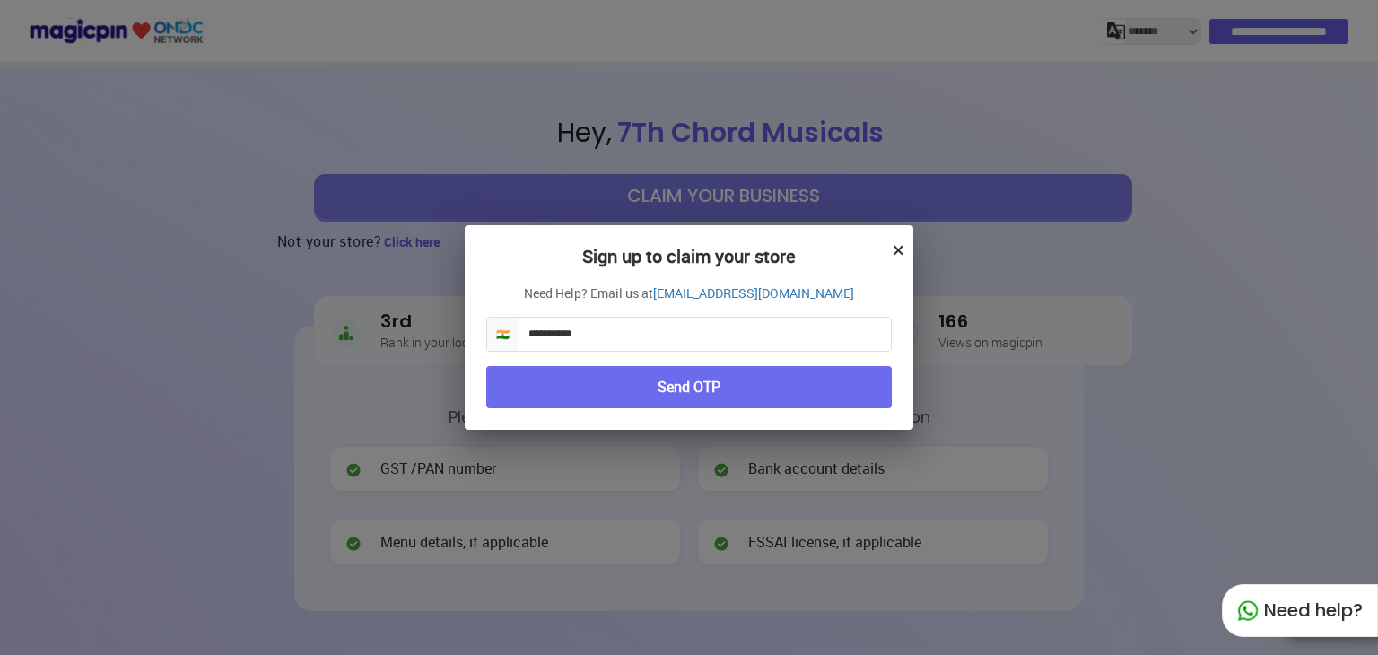
click at [894, 249] on button "×" at bounding box center [899, 249] width 12 height 31
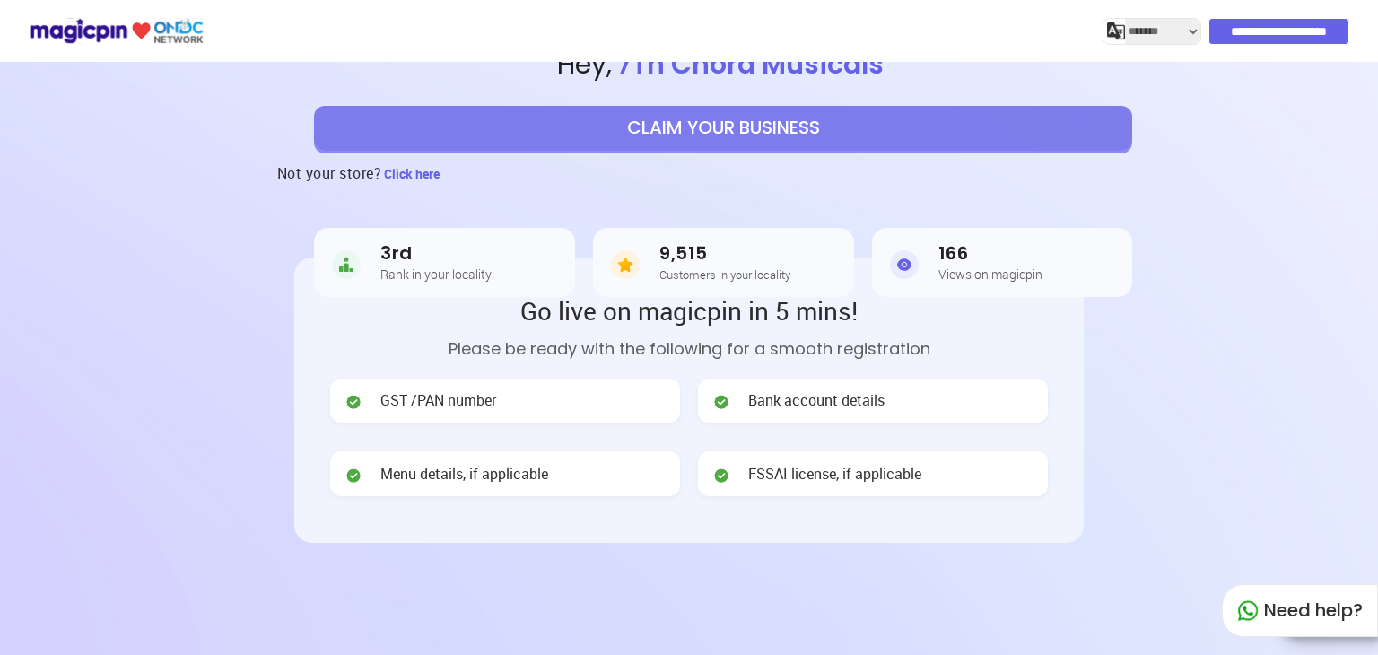
scroll to position [72, 0]
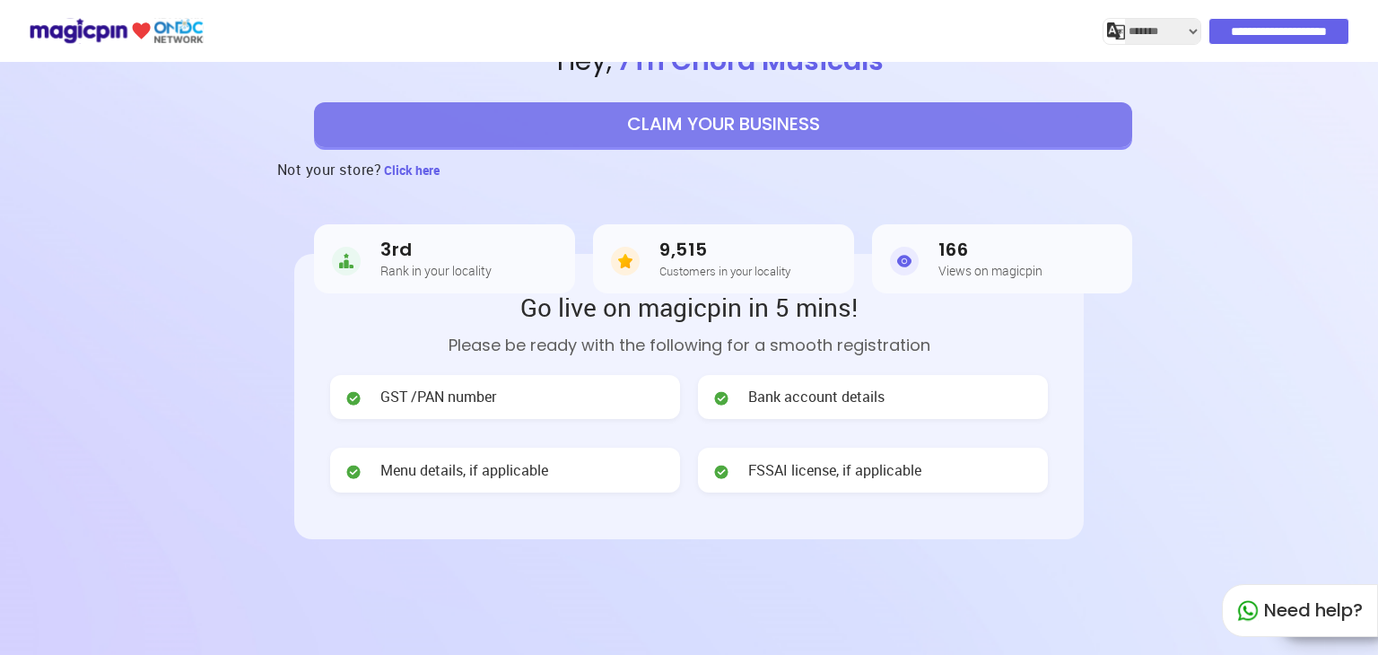
click at [655, 601] on header "**********" at bounding box center [689, 378] width 1378 height 763
click at [634, 632] on header "**********" at bounding box center [689, 378] width 1378 height 763
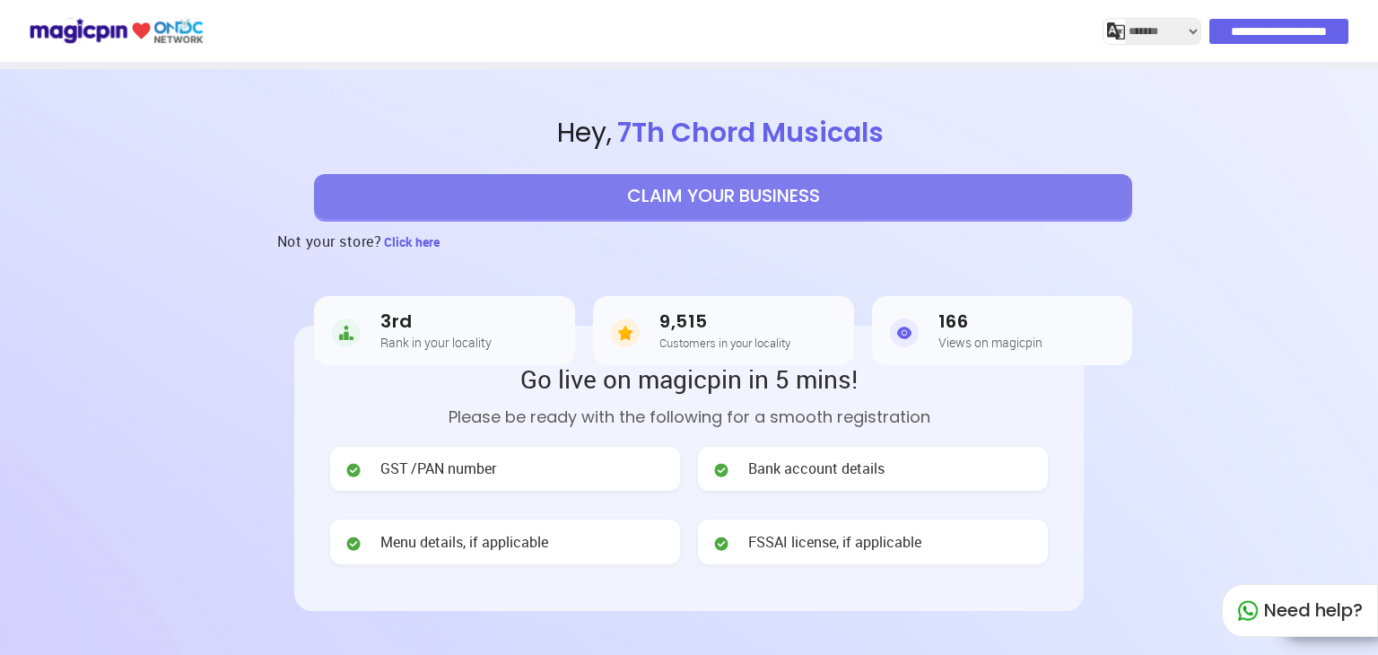
scroll to position [0, 0]
